Goal: Information Seeking & Learning: Learn about a topic

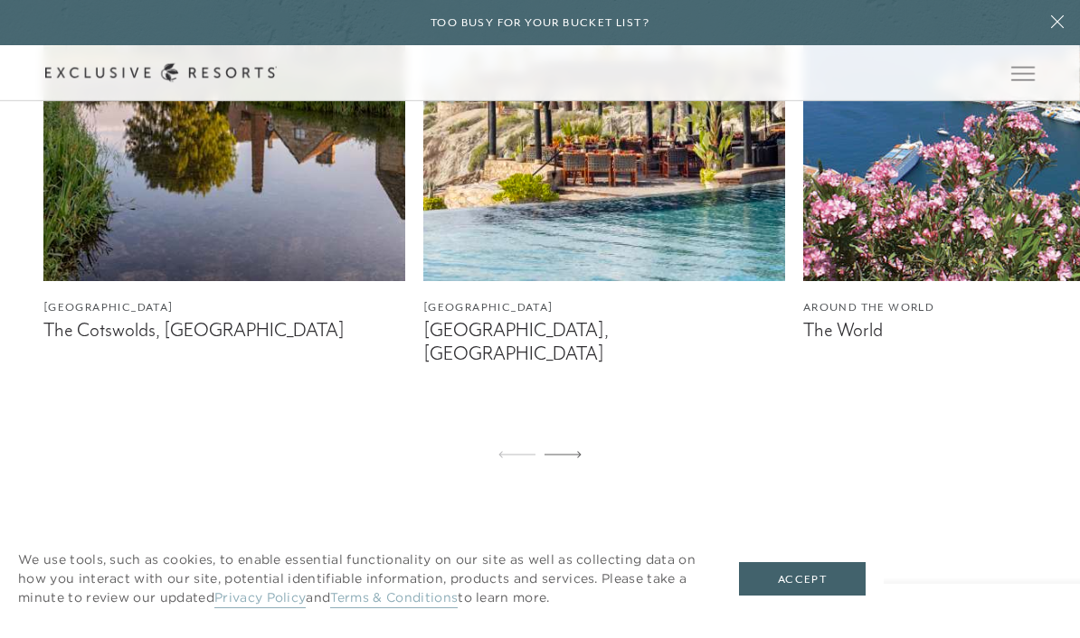
scroll to position [1256, 0]
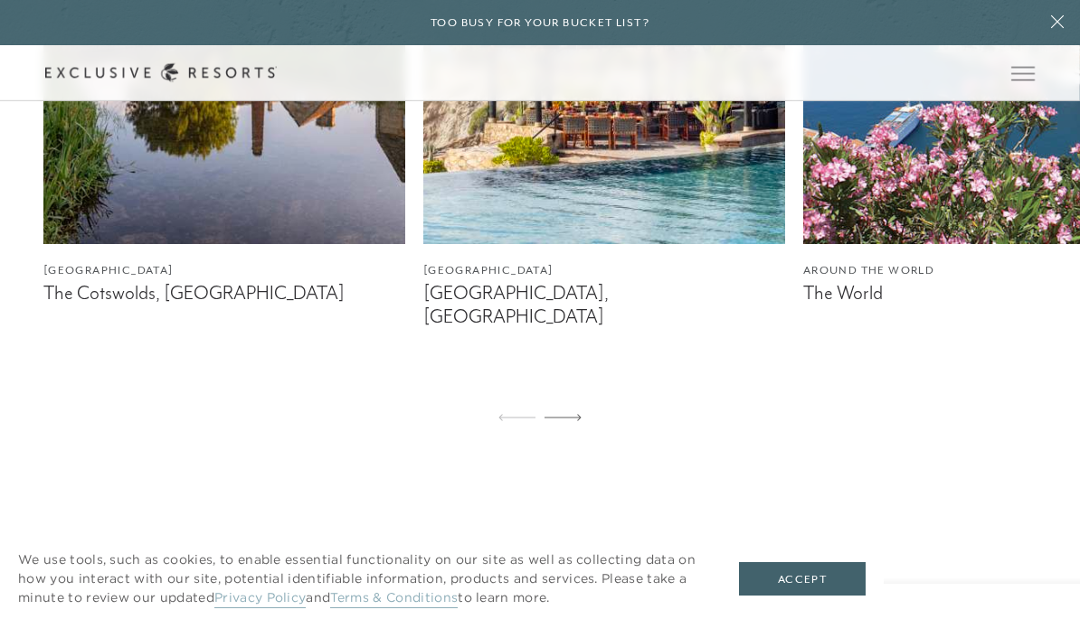
click at [518, 327] on figcaption "[GEOGRAPHIC_DATA], [GEOGRAPHIC_DATA]" at bounding box center [604, 304] width 362 height 45
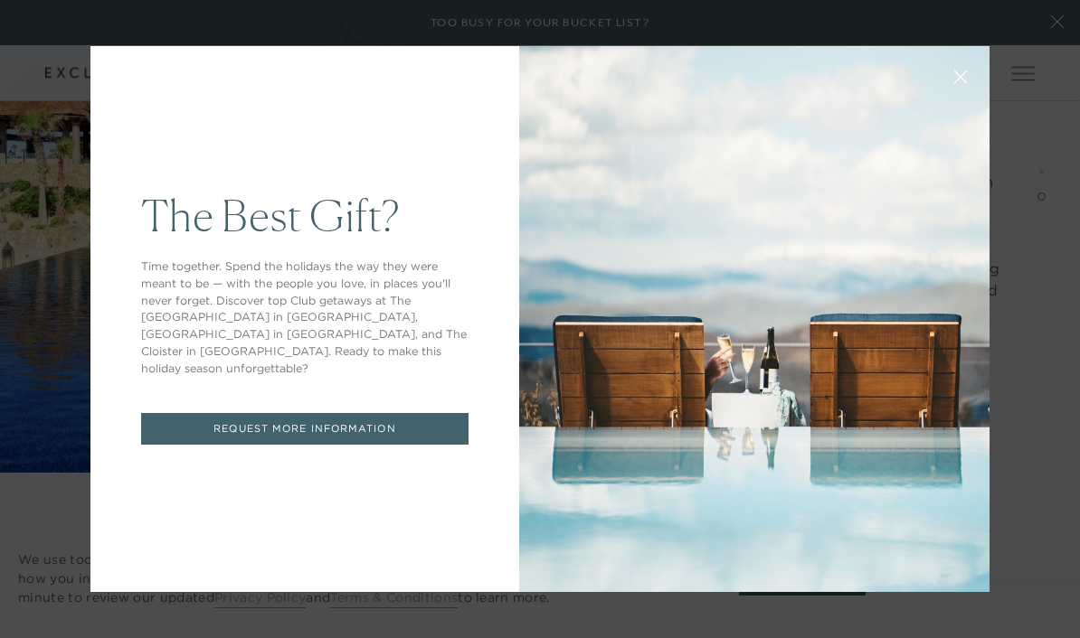
scroll to position [3080, 0]
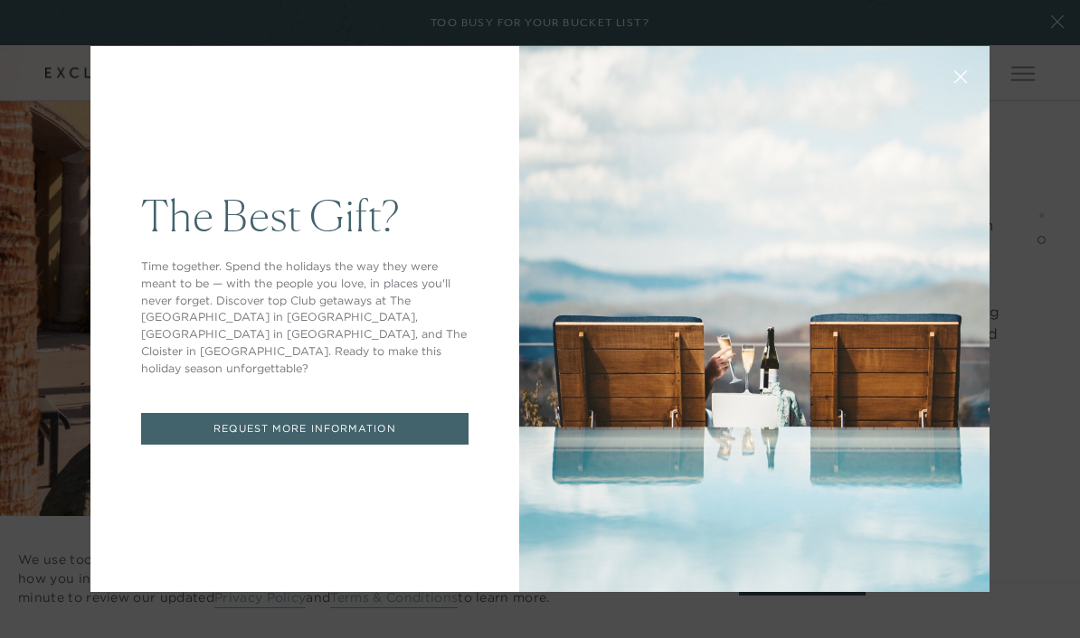
click at [1072, 9] on div "The Best Gift? Time together. Spend the holidays the way they were meant to be …" at bounding box center [540, 319] width 1080 height 638
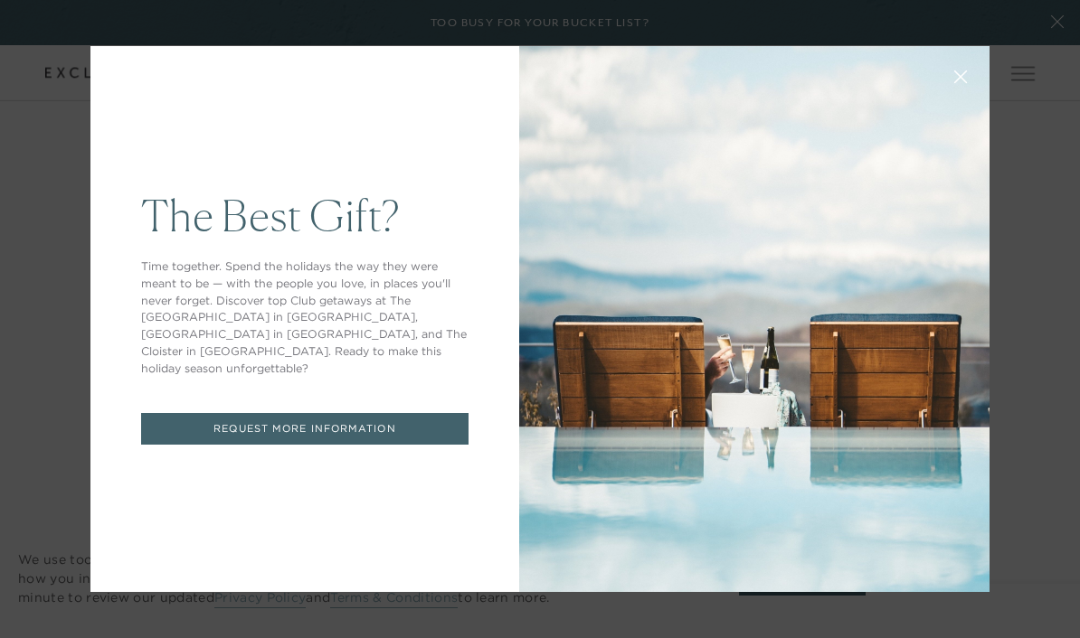
scroll to position [1256, 0]
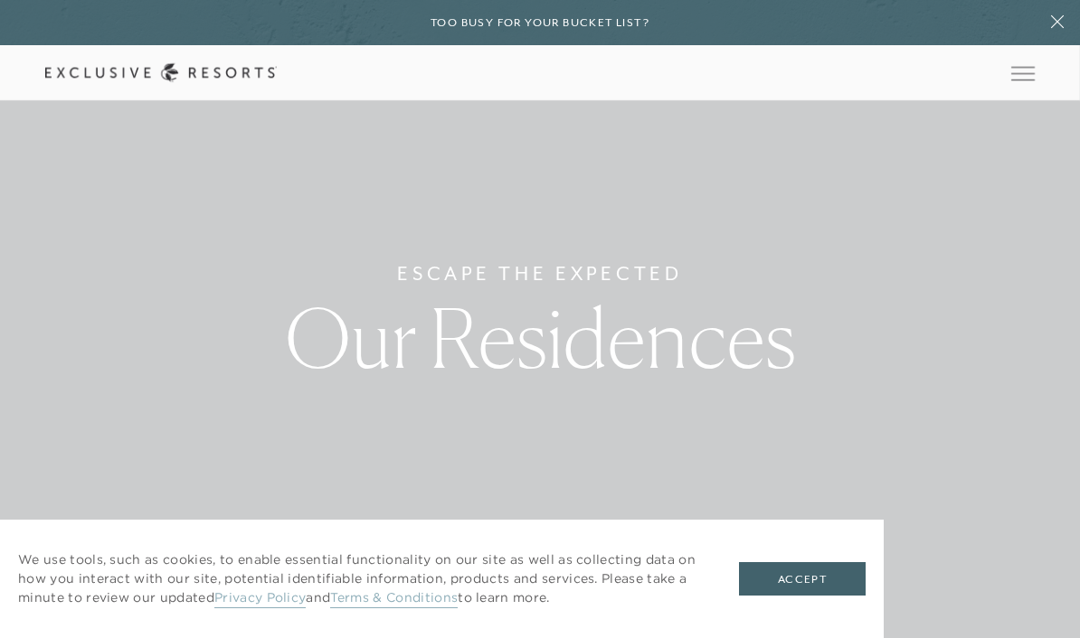
click at [1026, 70] on span "Open navigation" at bounding box center [1023, 73] width 24 height 13
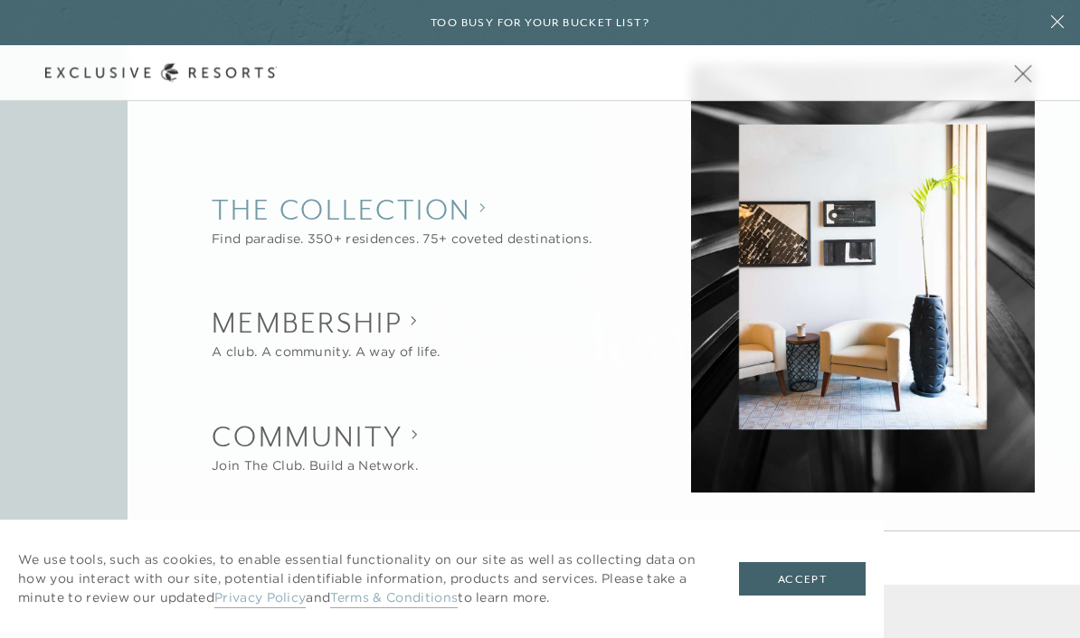
click at [254, 207] on collection "The Collection" at bounding box center [402, 210] width 380 height 40
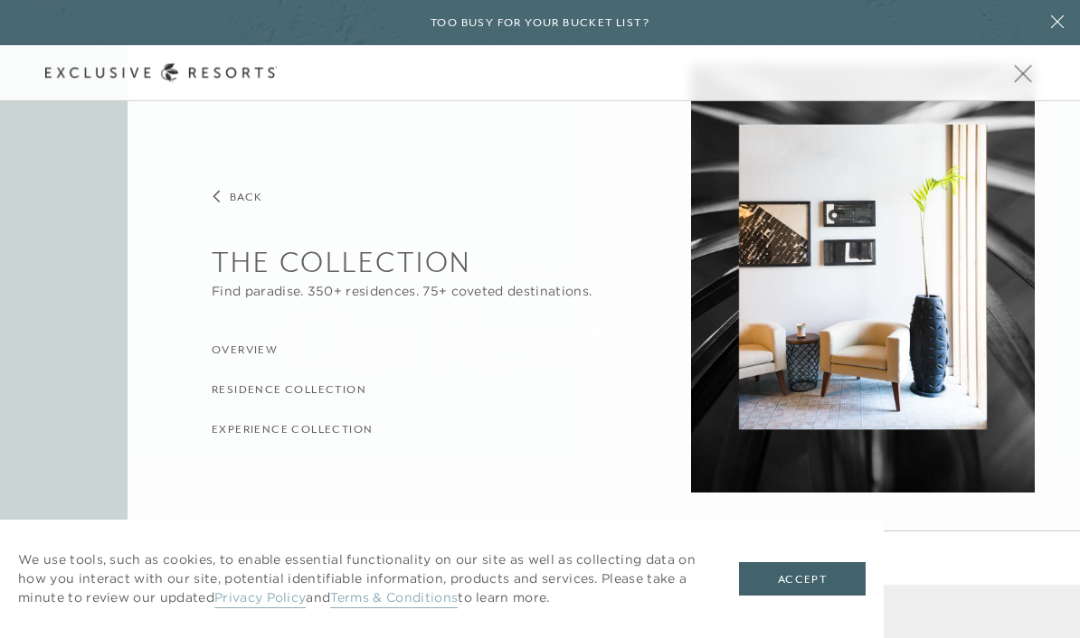
click at [219, 382] on h3 "Residence Collection" at bounding box center [289, 390] width 155 height 17
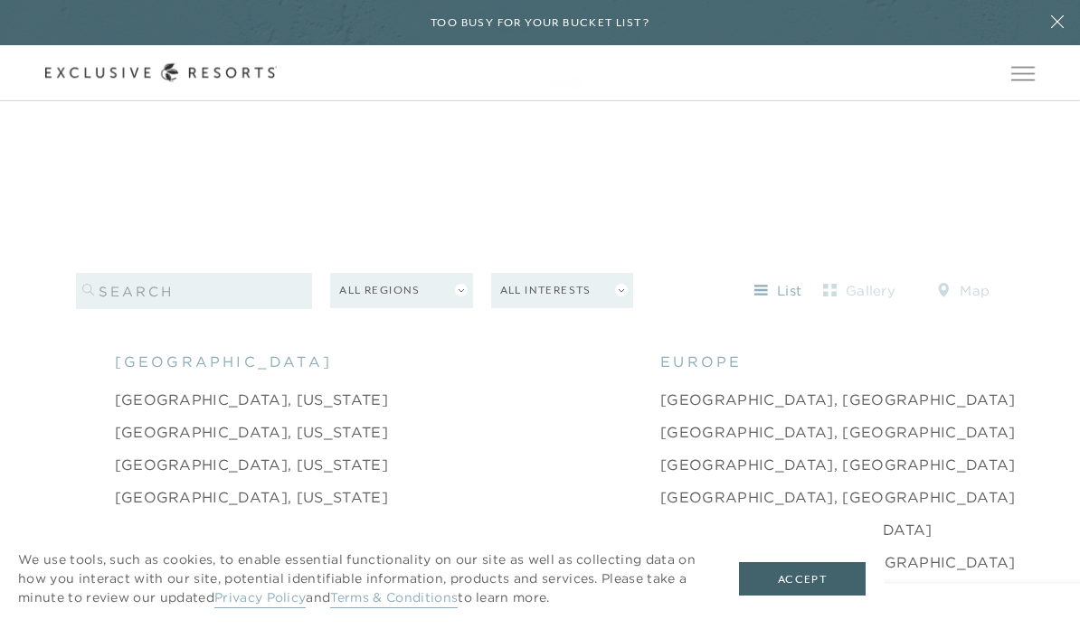
scroll to position [1587, 0]
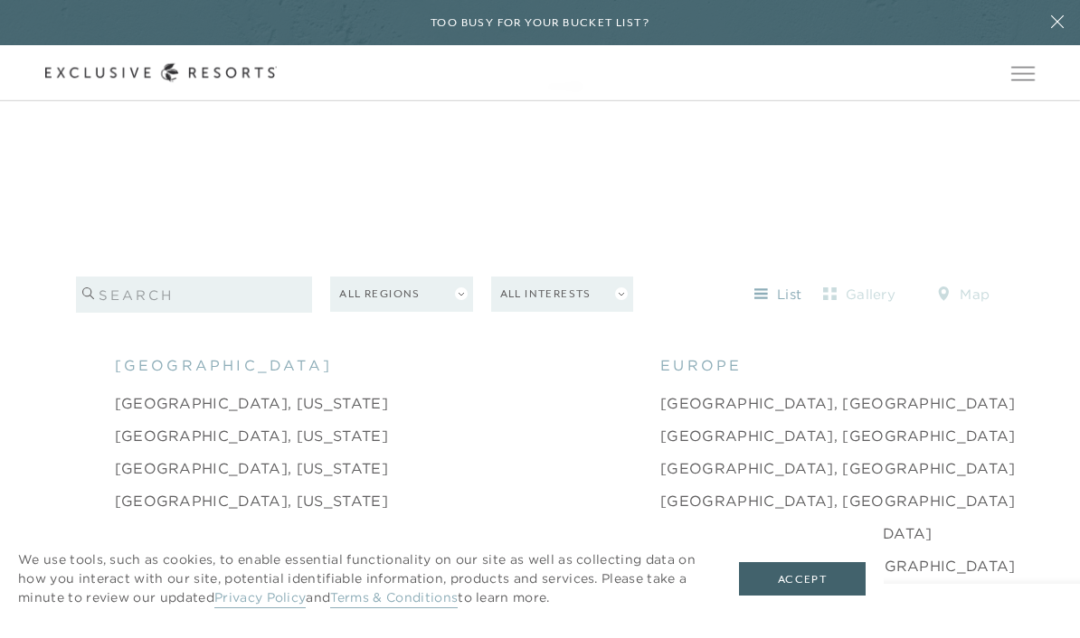
click at [153, 313] on input "search" at bounding box center [194, 295] width 237 height 36
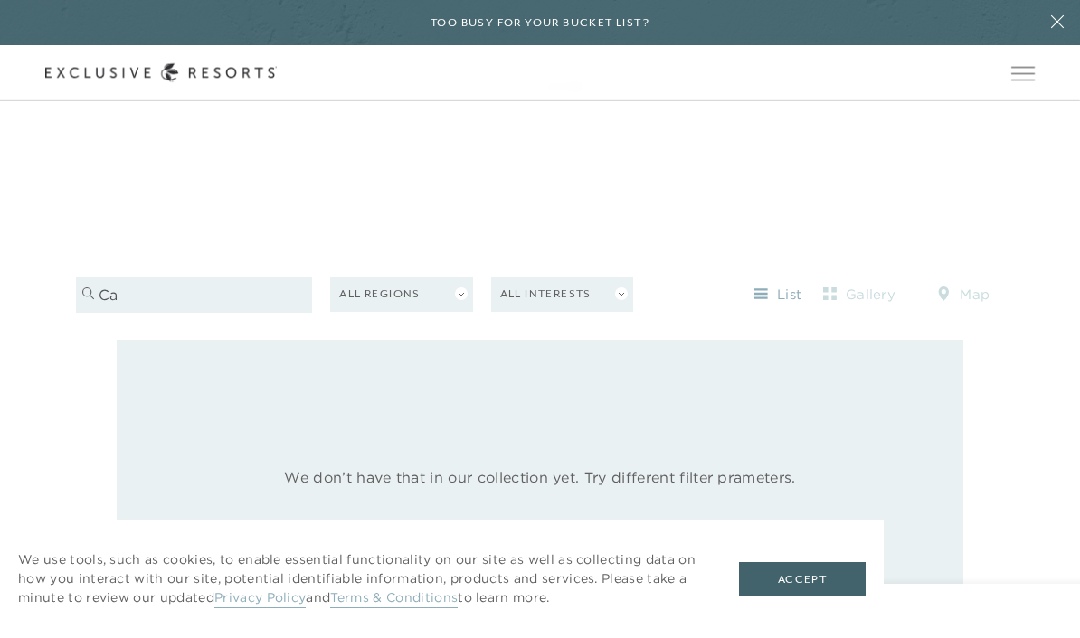
type input "C"
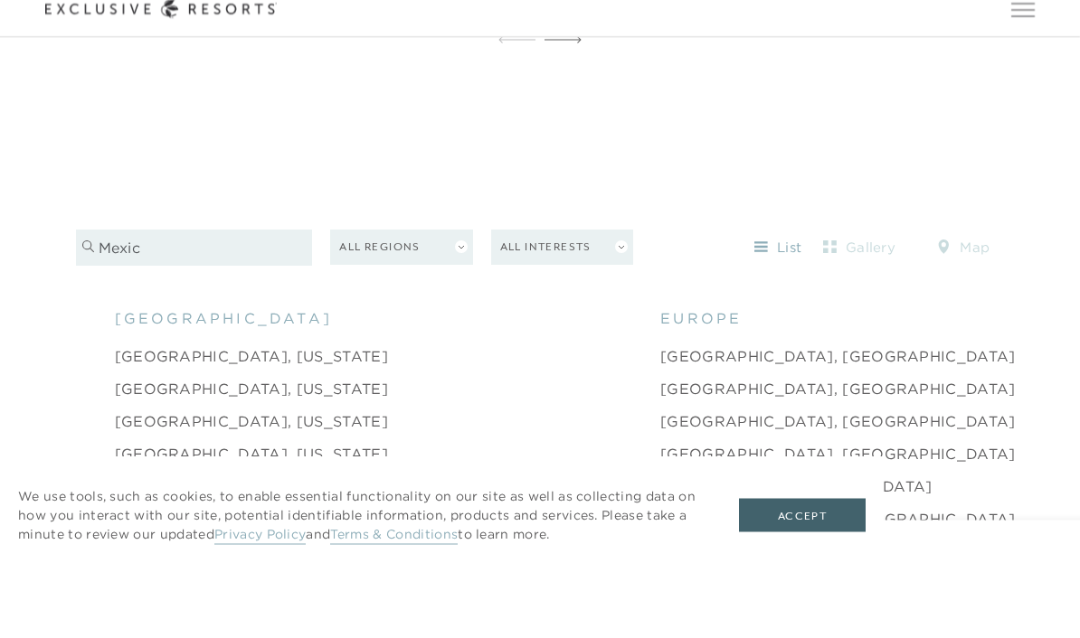
type input "[GEOGRAPHIC_DATA]"
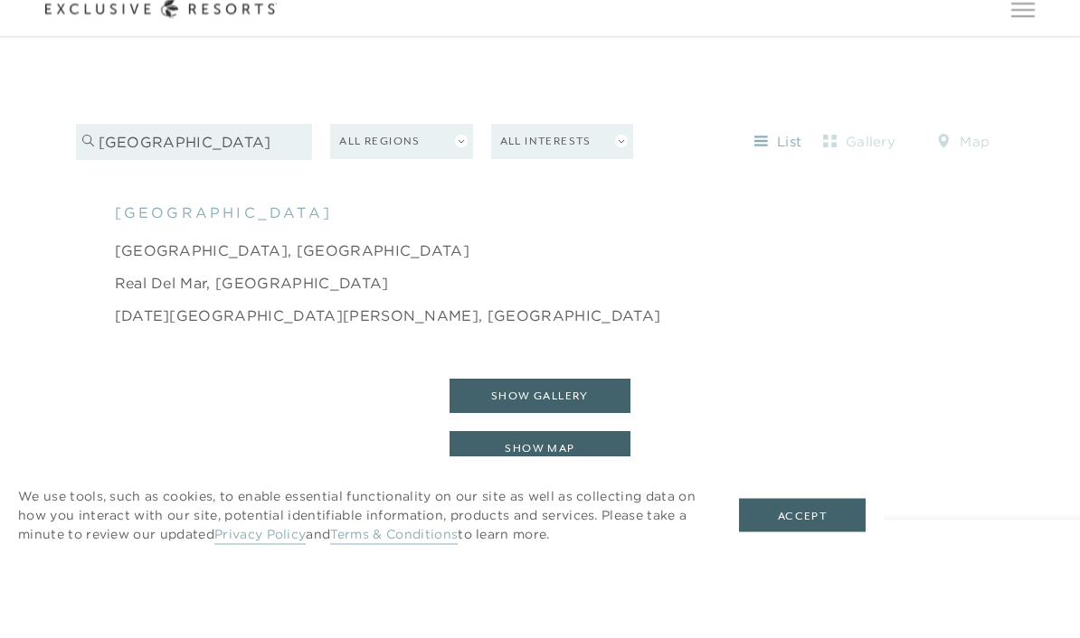
scroll to position [1706, 0]
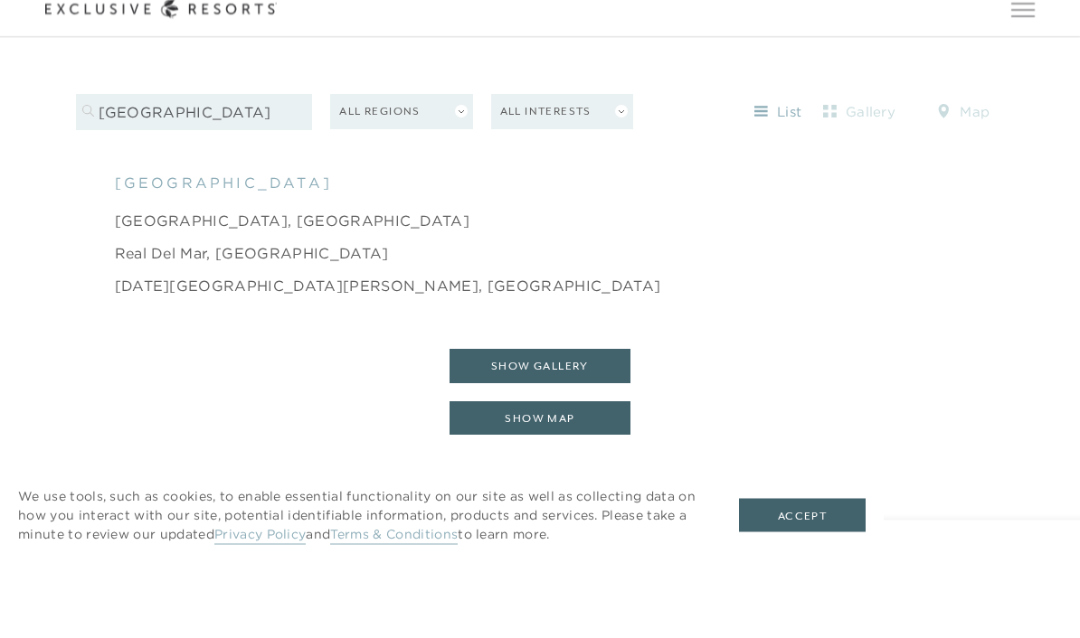
click at [146, 307] on link "Real del Mar, [GEOGRAPHIC_DATA]" at bounding box center [252, 318] width 274 height 22
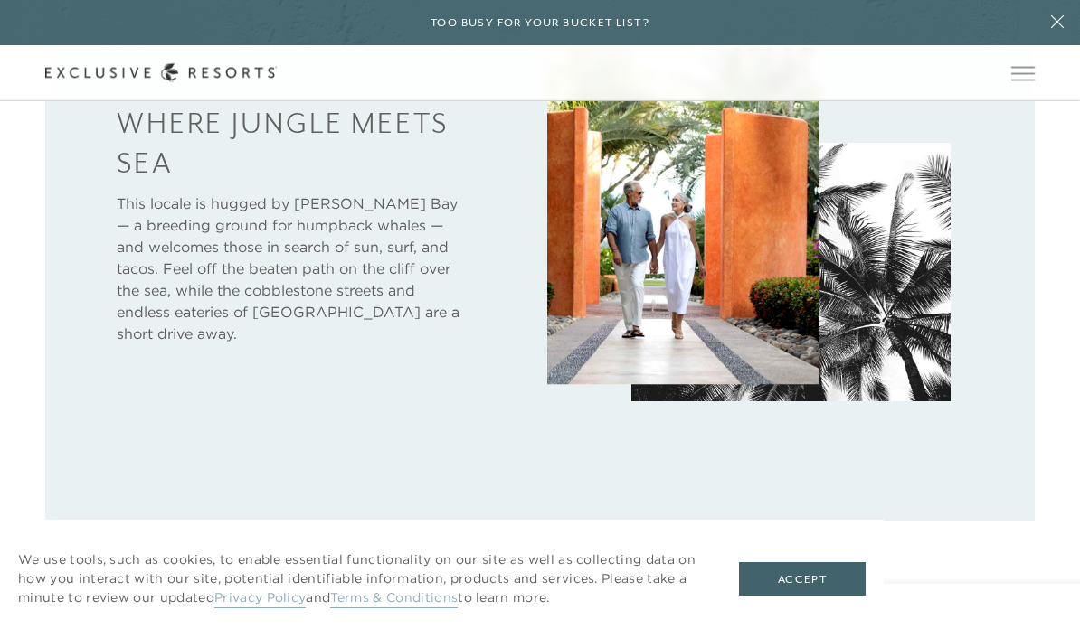
scroll to position [826, 0]
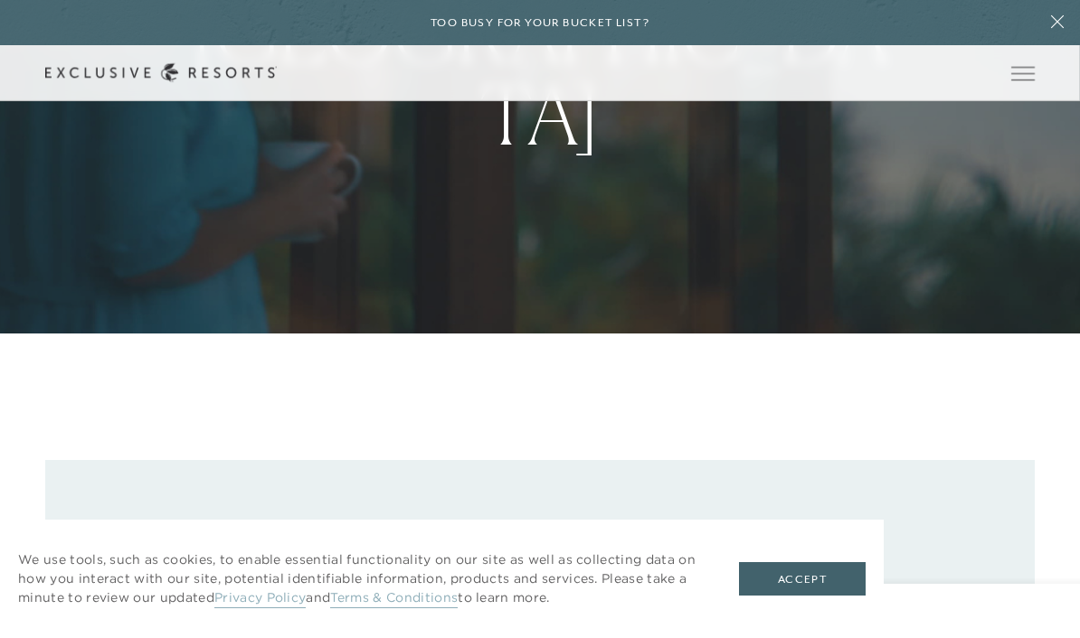
scroll to position [1770, 0]
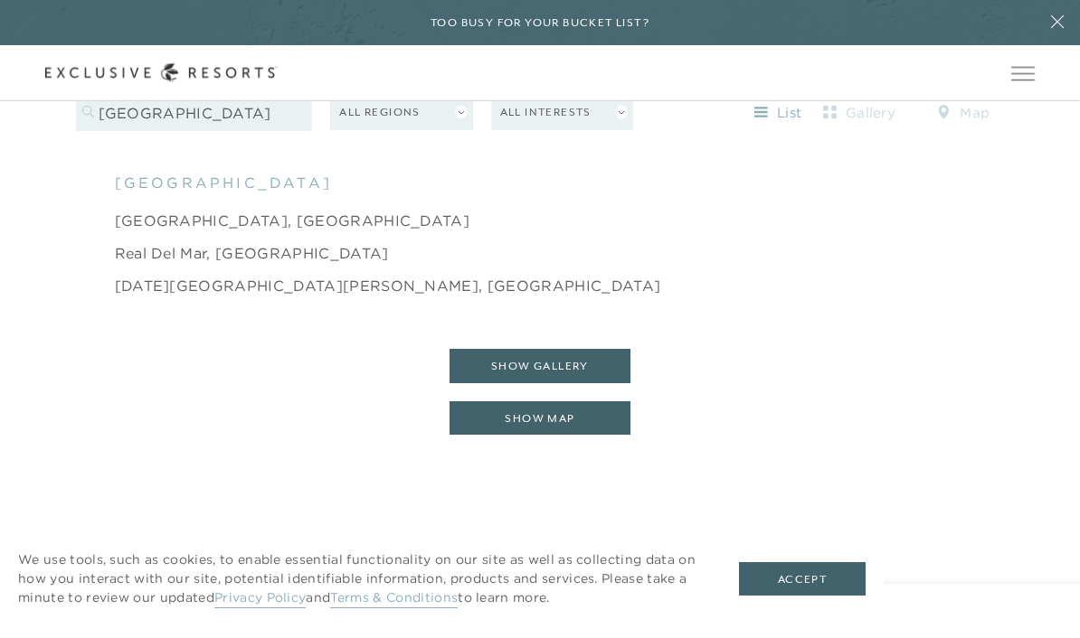
click at [129, 297] on link "[DATE][GEOGRAPHIC_DATA][PERSON_NAME], [GEOGRAPHIC_DATA]" at bounding box center [388, 286] width 546 height 22
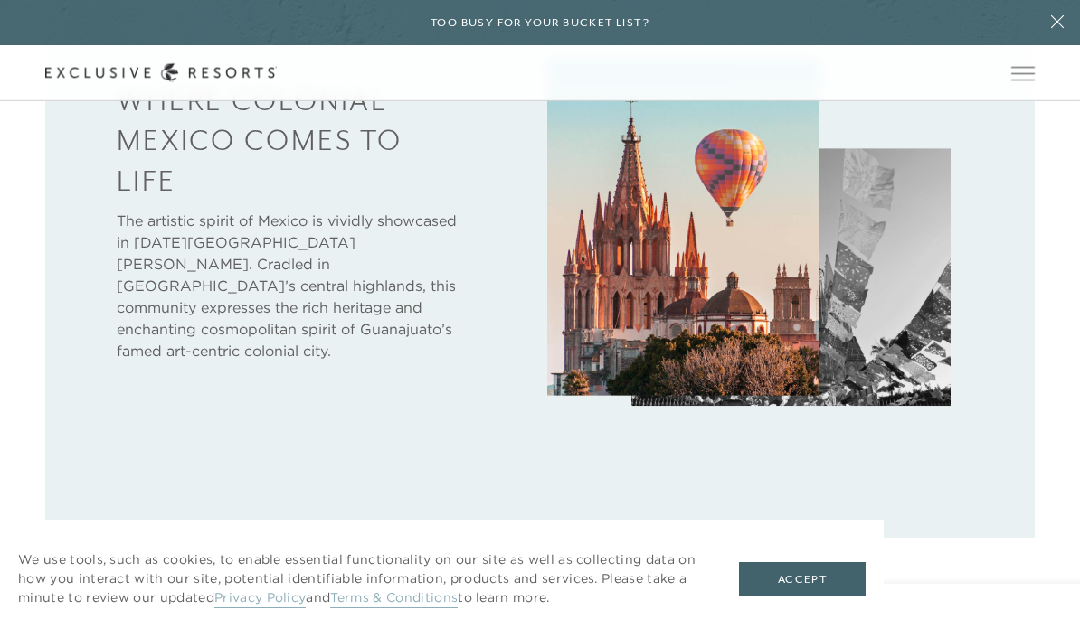
scroll to position [910, 0]
